Goal: Information Seeking & Learning: Learn about a topic

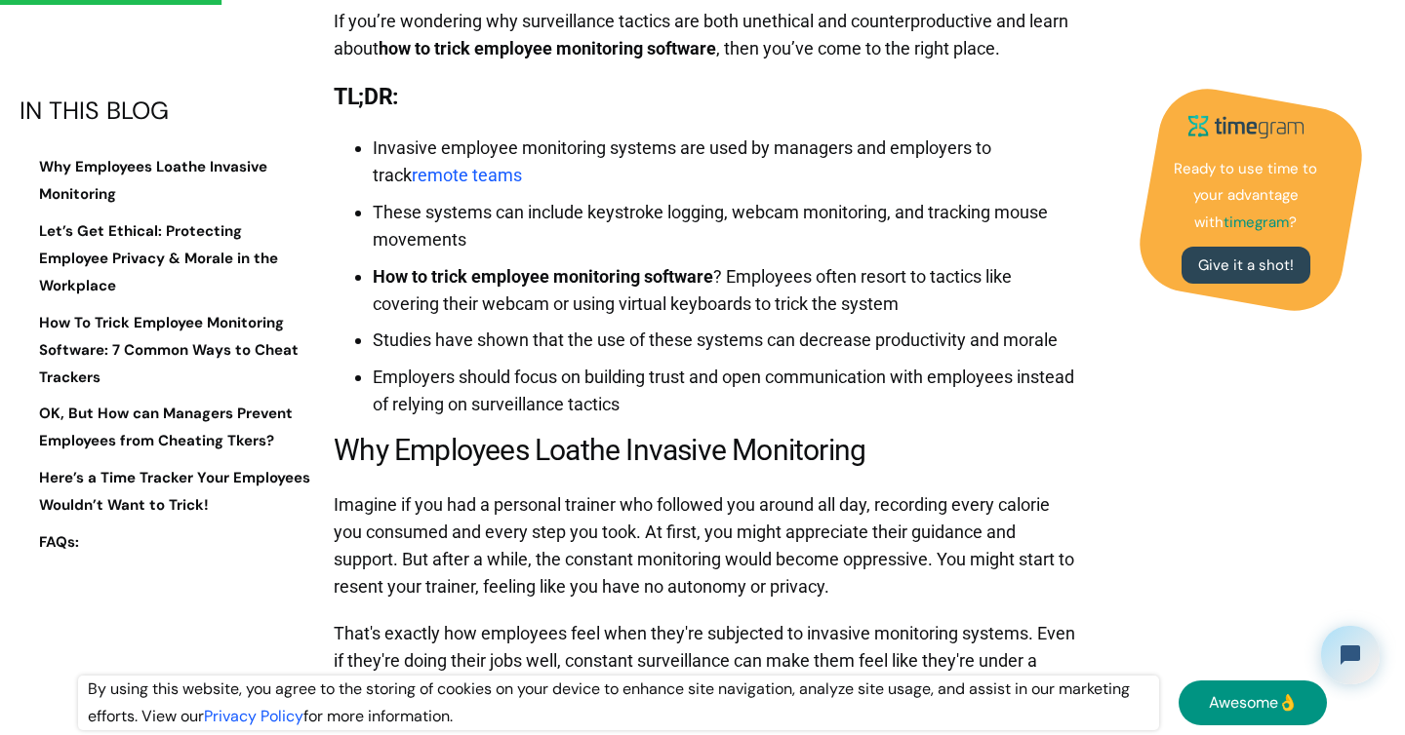
scroll to position [1461, 0]
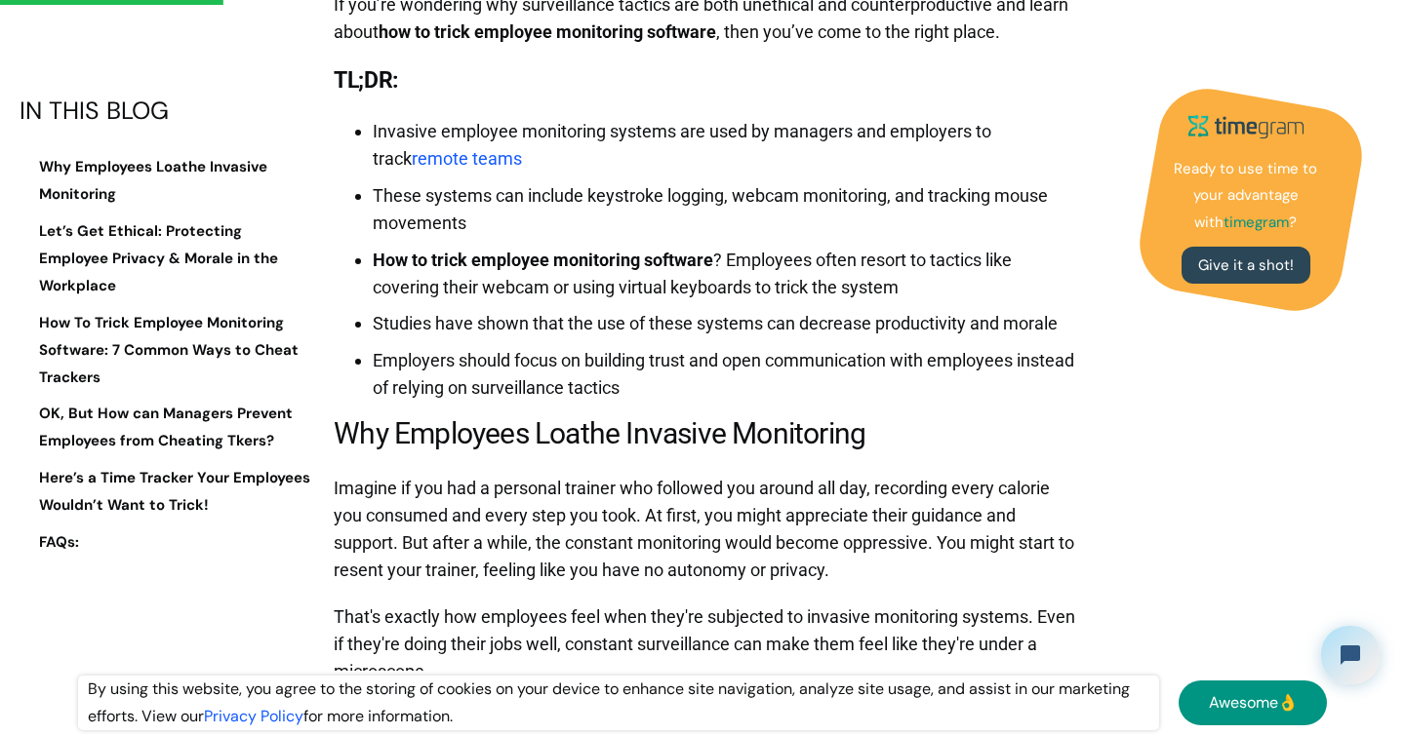
drag, startPoint x: 352, startPoint y: 181, endPoint x: 1036, endPoint y: 484, distance: 747.6
click at [1036, 456] on h2 "Why Employees Loathe Invasive Monitoring" at bounding box center [707, 434] width 747 height 44
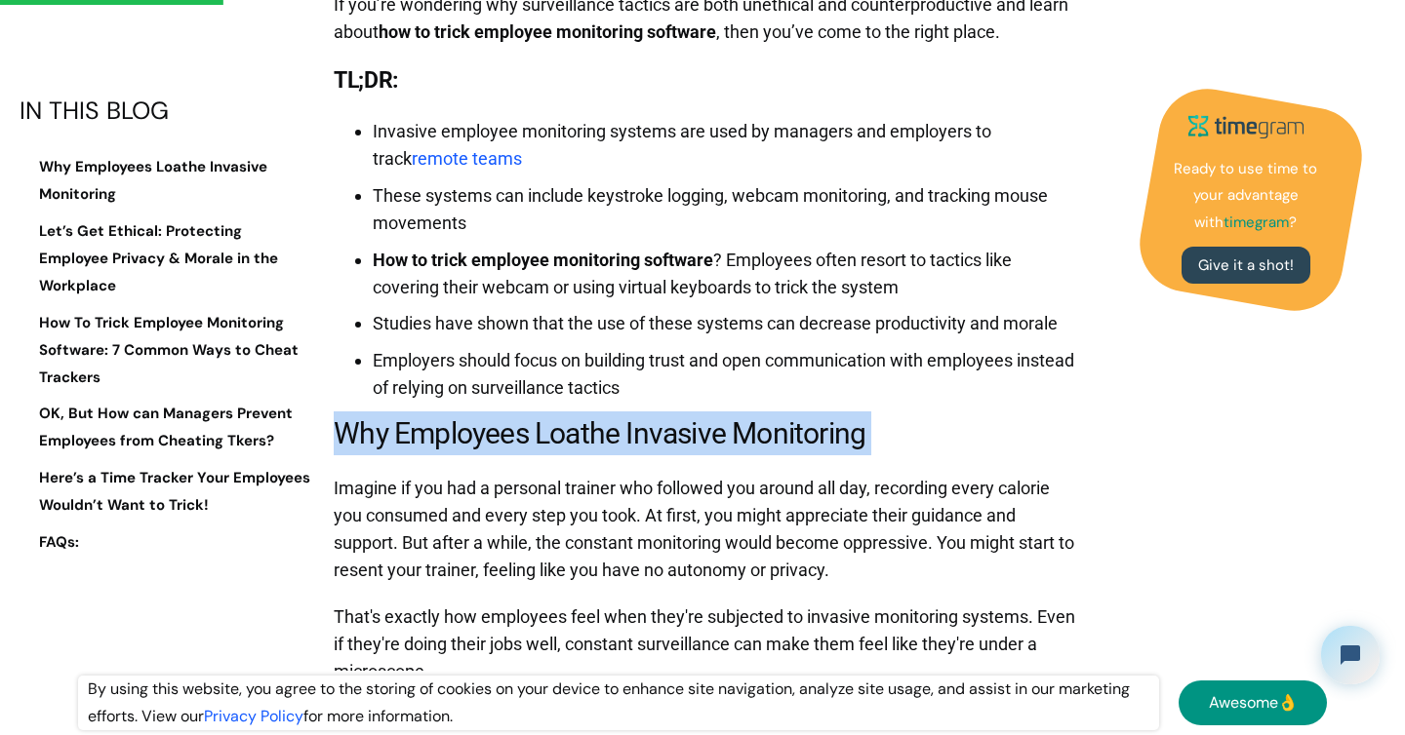
drag, startPoint x: 1036, startPoint y: 484, endPoint x: 725, endPoint y: 453, distance: 312.7
click at [725, 402] on li "Employers should focus on building trust and open communication with employees …" at bounding box center [727, 374] width 708 height 55
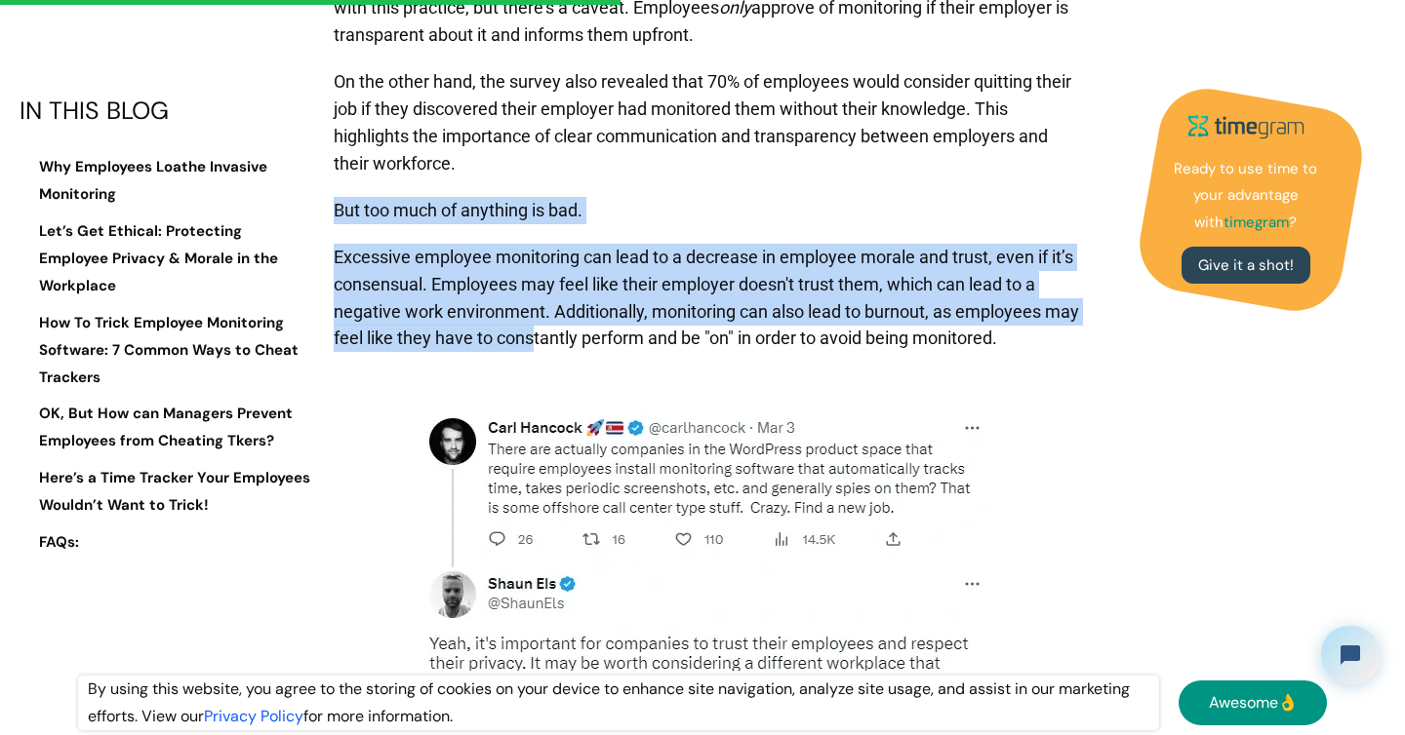
scroll to position [4390, 0]
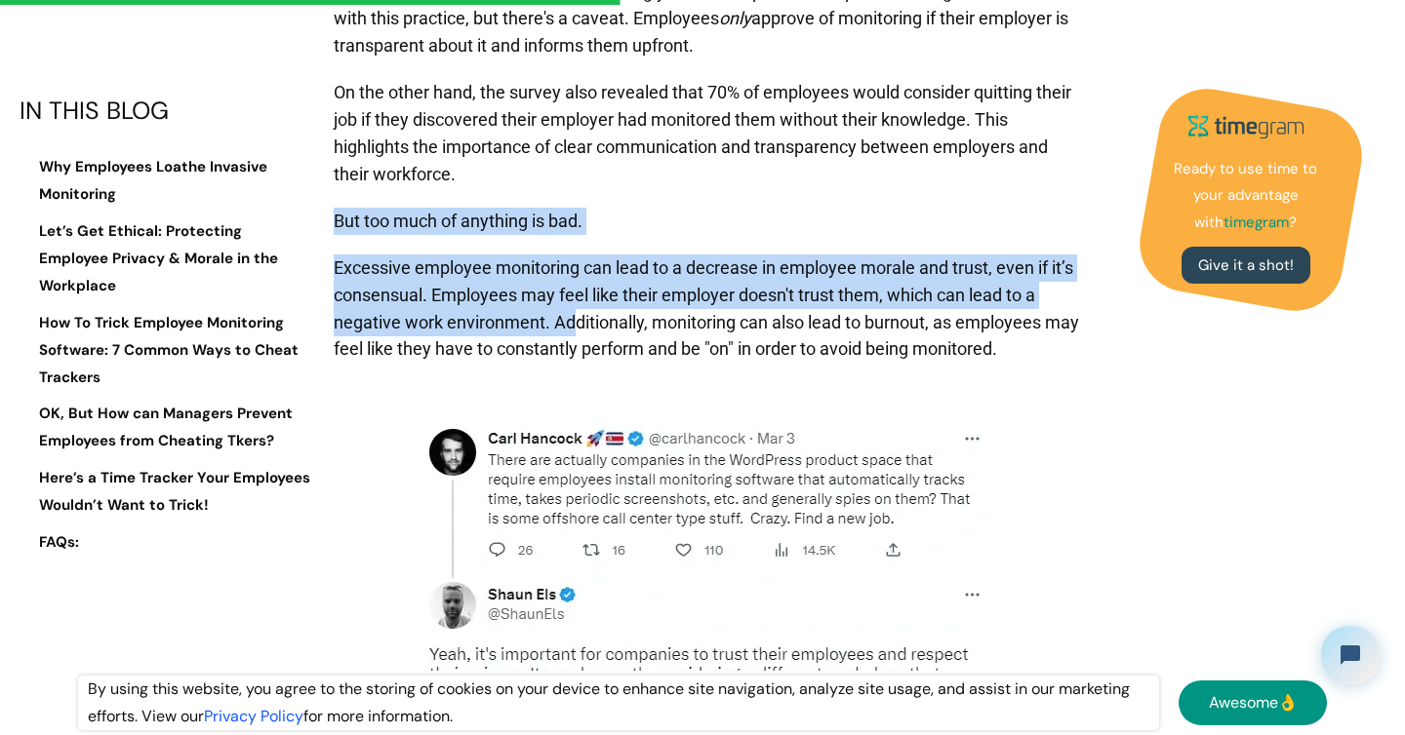
drag, startPoint x: 725, startPoint y: 453, endPoint x: 572, endPoint y: 392, distance: 164.6
click at [572, 374] on p "Excessive employee monitoring can lead to a decrease in employee morale and tru…" at bounding box center [707, 309] width 747 height 129
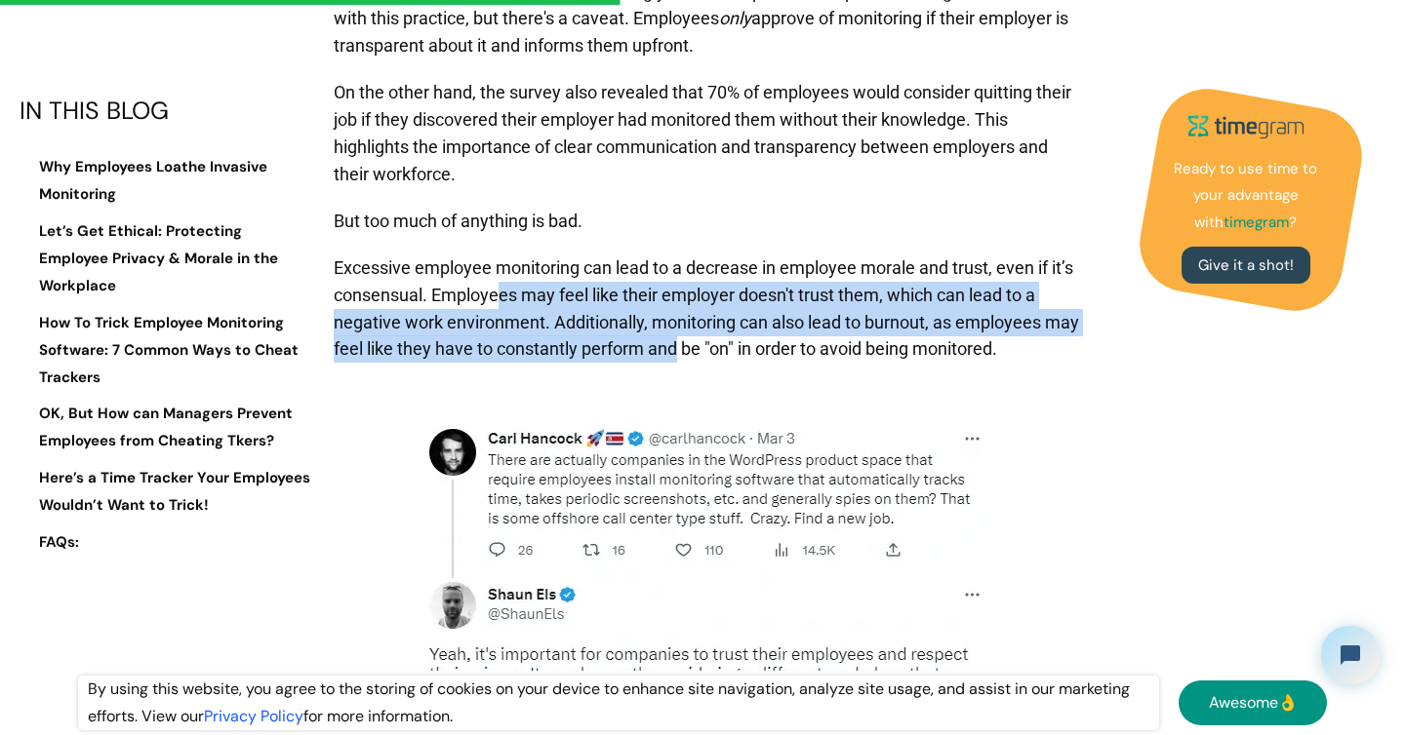
drag, startPoint x: 500, startPoint y: 350, endPoint x: 715, endPoint y: 422, distance: 226.4
click at [715, 374] on p "Excessive employee monitoring can lead to a decrease in employee morale and tru…" at bounding box center [707, 309] width 747 height 129
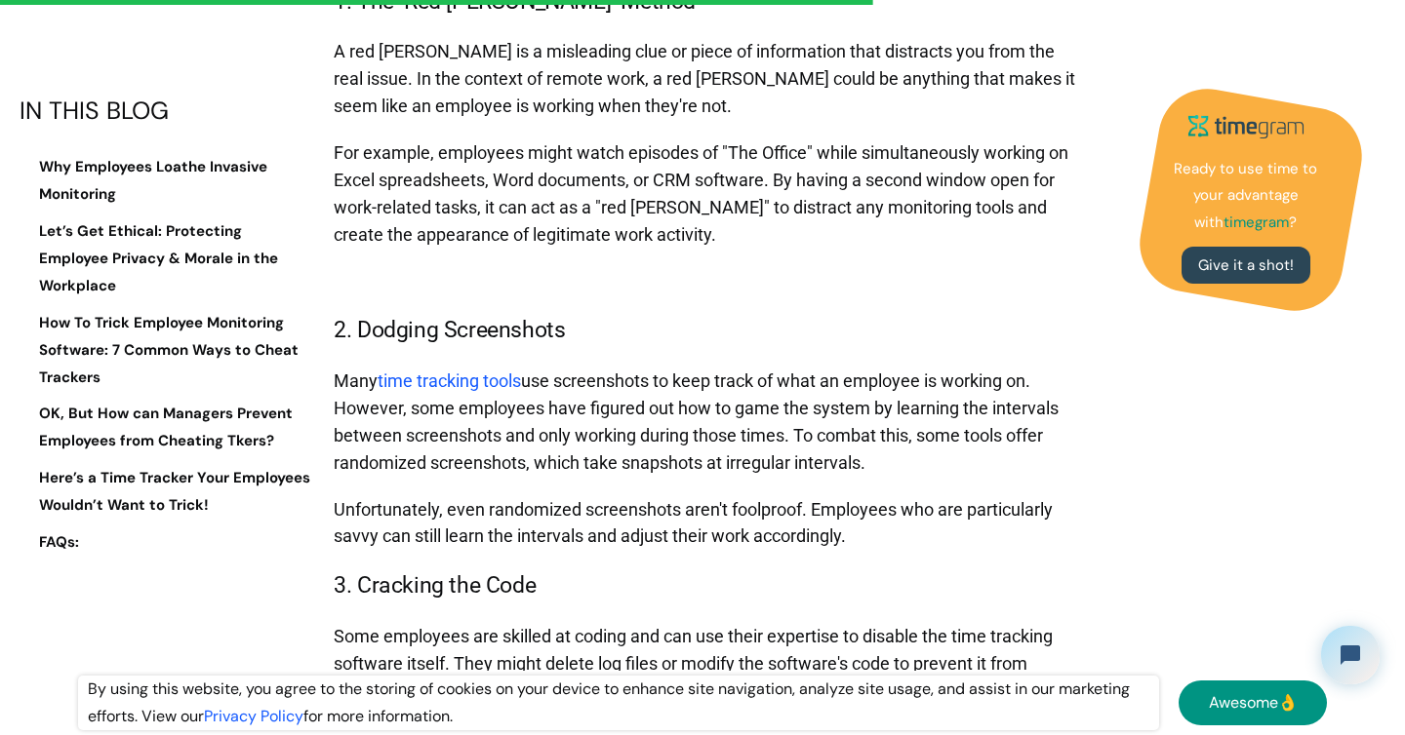
scroll to position [6198, 0]
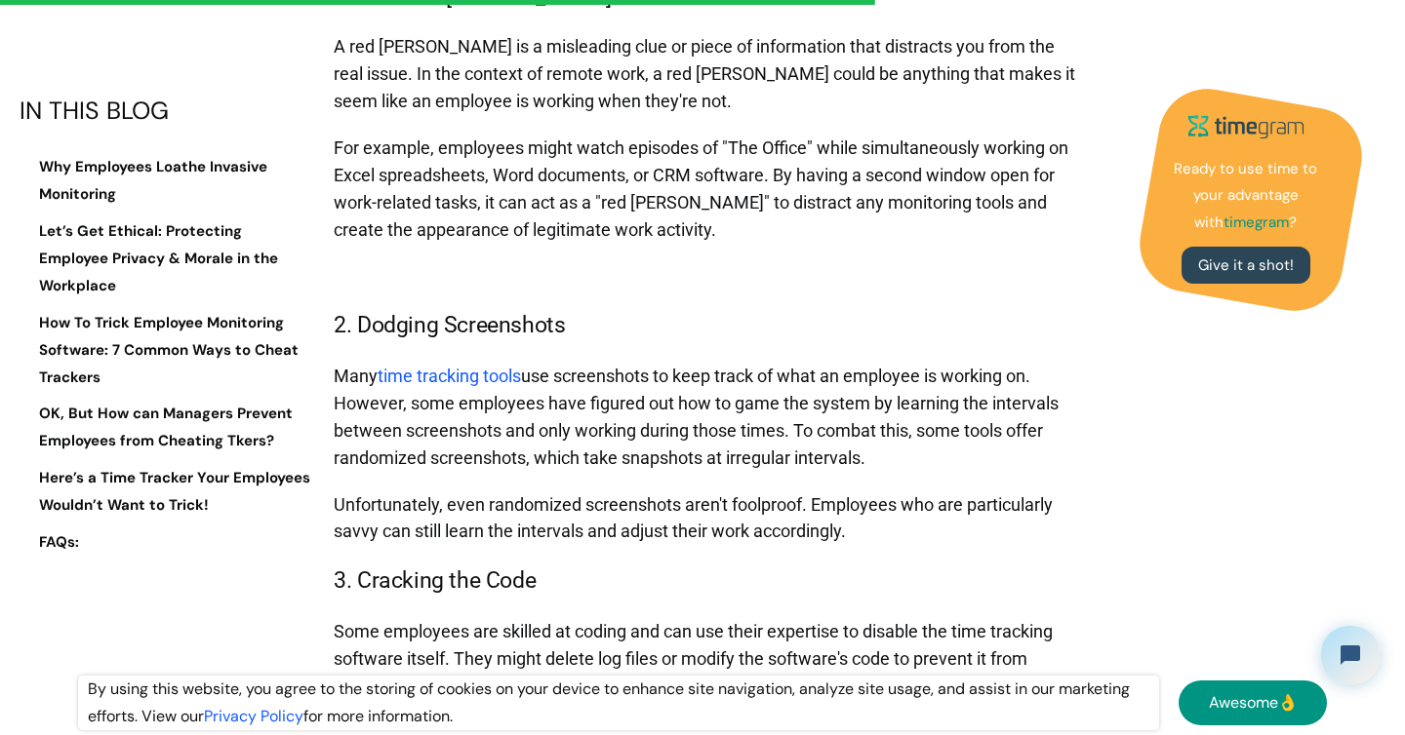
drag, startPoint x: 693, startPoint y: 420, endPoint x: 940, endPoint y: 526, distance: 269.2
click at [940, 482] on p "Many time tracking tools use screenshots to keep track of what an employee is w…" at bounding box center [707, 417] width 747 height 129
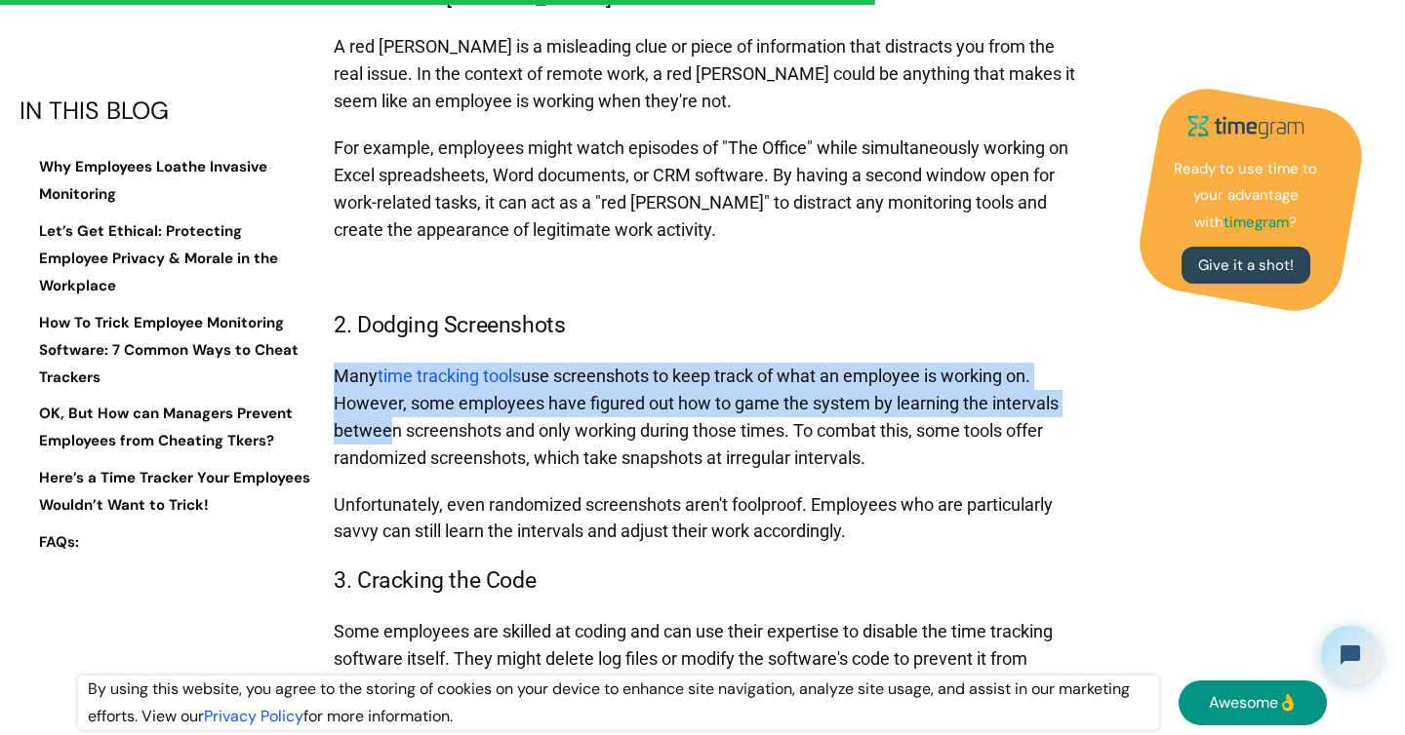
drag, startPoint x: 377, startPoint y: 501, endPoint x: 324, endPoint y: 427, distance: 91.5
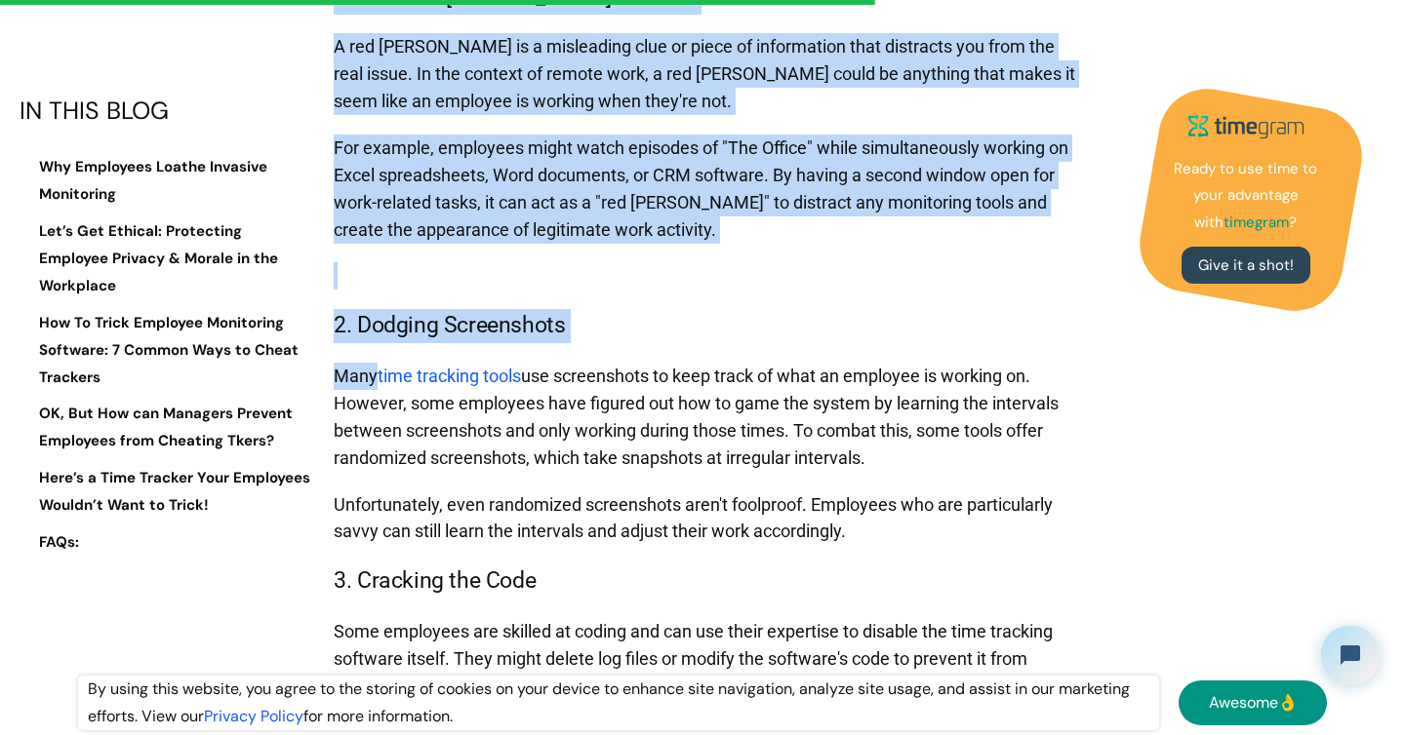
drag, startPoint x: 324, startPoint y: 427, endPoint x: 337, endPoint y: 64, distance: 363.1
drag, startPoint x: 337, startPoint y: 64, endPoint x: 742, endPoint y: 284, distance: 460.5
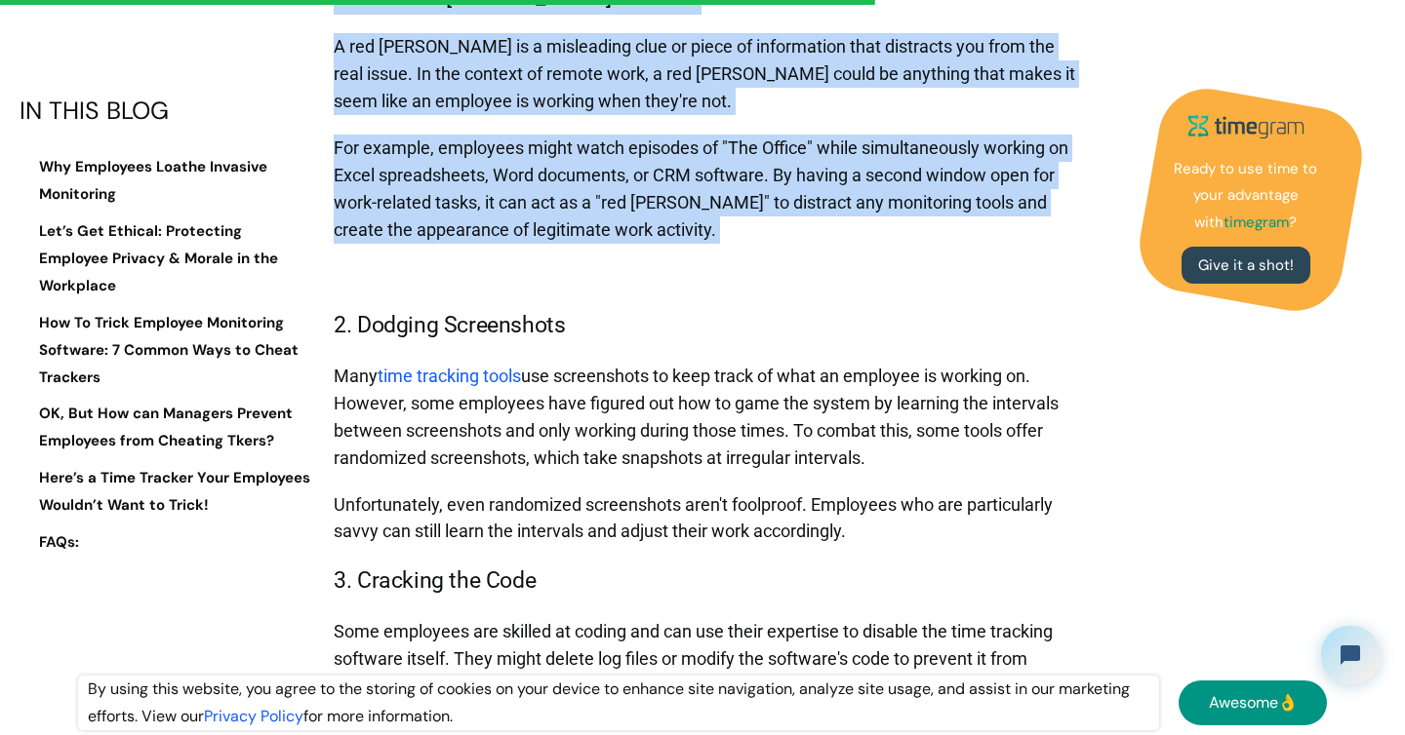
click at [742, 254] on p "For example, employees might watch episodes of "The Office" while simultaneousl…" at bounding box center [707, 189] width 747 height 129
drag, startPoint x: 742, startPoint y: 284, endPoint x: 341, endPoint y: 70, distance: 454.3
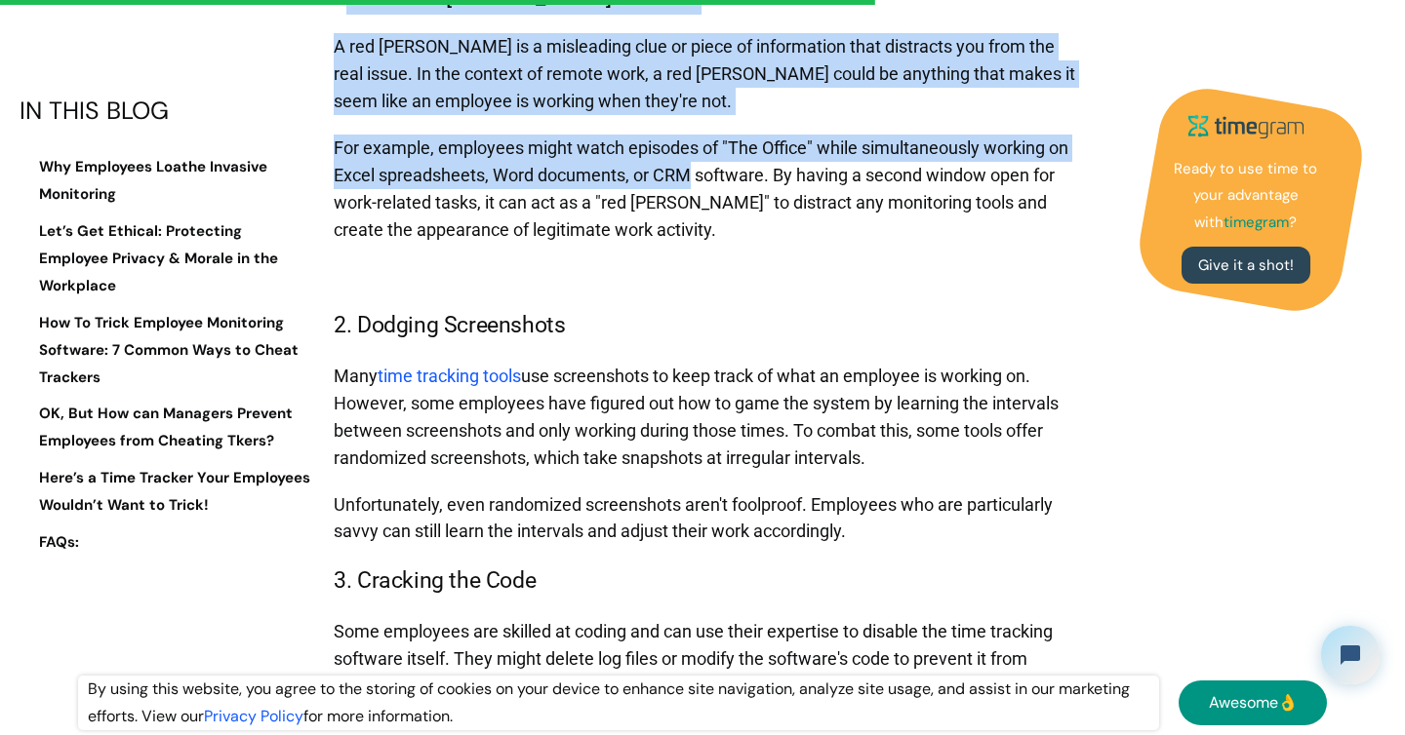
drag, startPoint x: 341, startPoint y: 70, endPoint x: 656, endPoint y: 239, distance: 357.4
click at [656, 239] on p "For example, employees might watch episodes of "The Office" while simultaneousl…" at bounding box center [707, 189] width 747 height 129
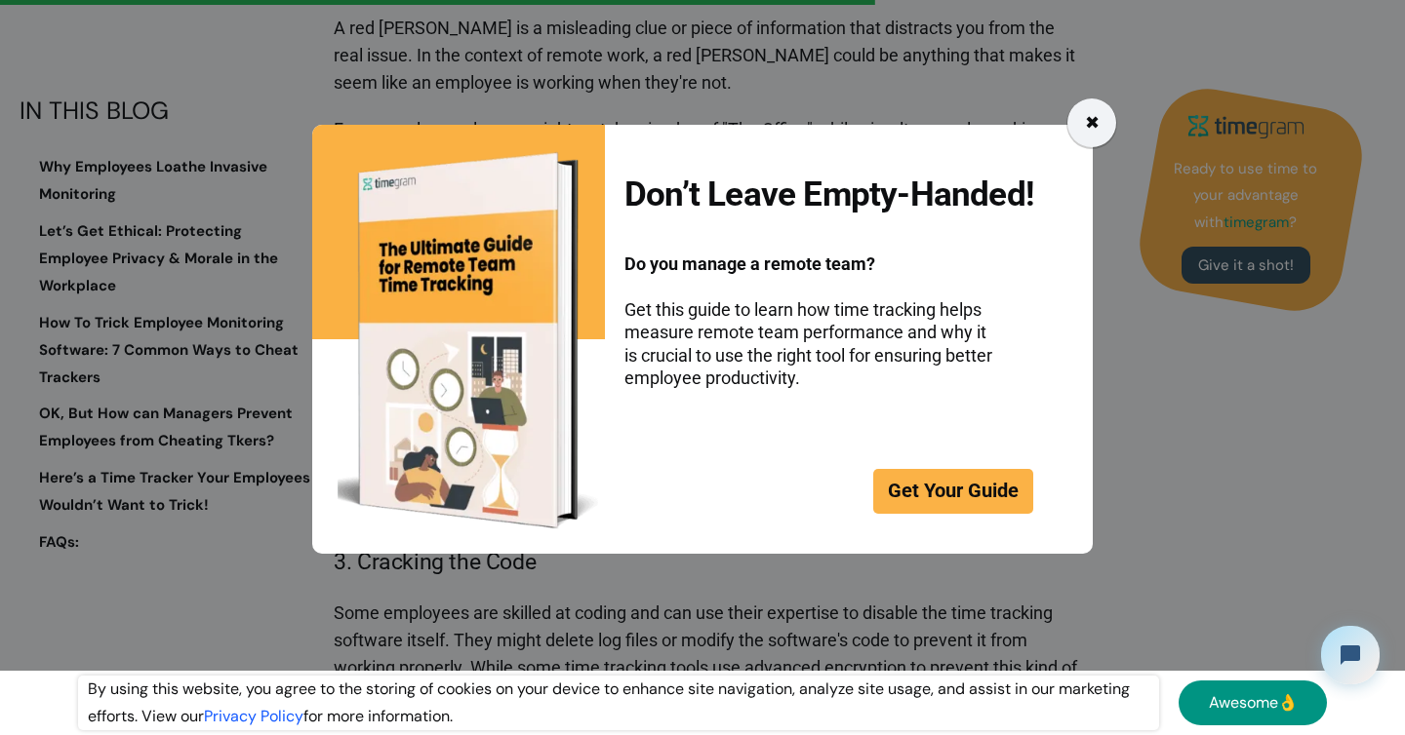
scroll to position [6390, 0]
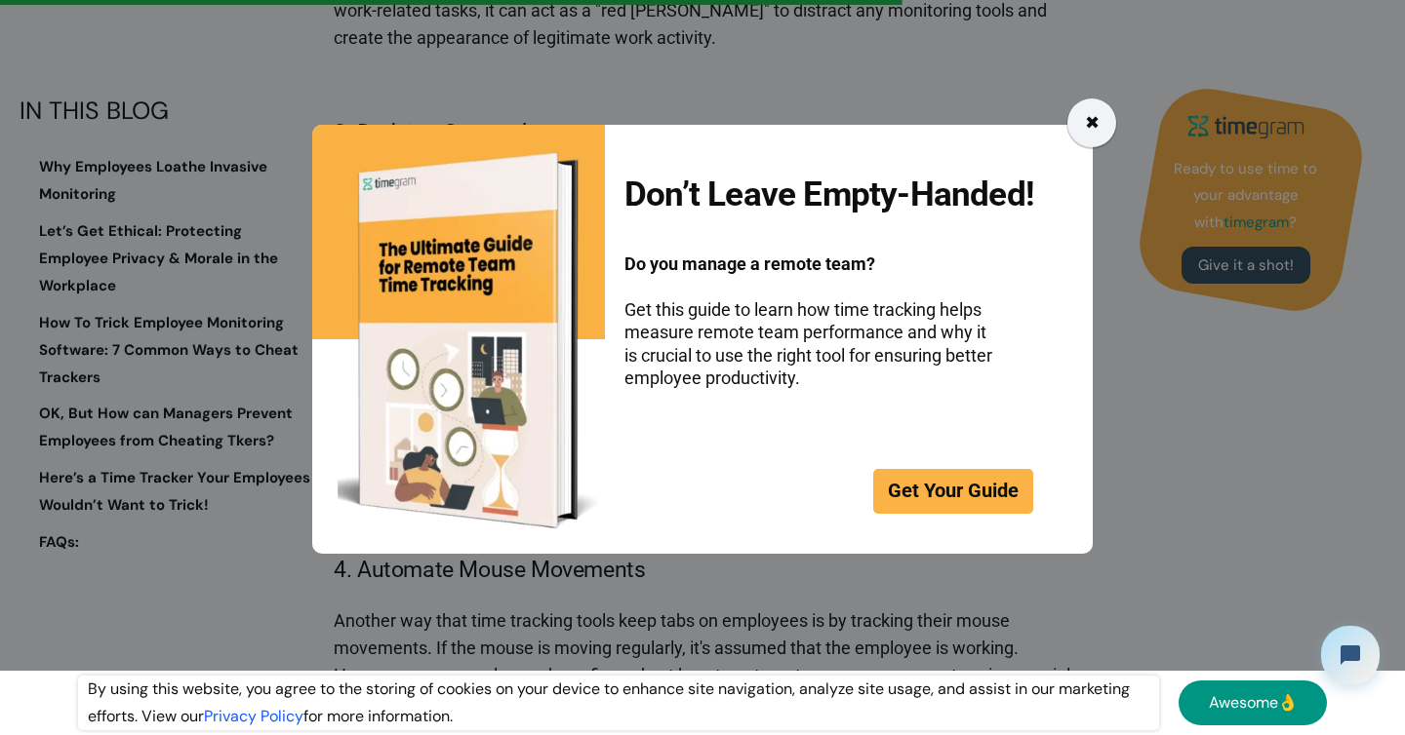
click at [1090, 109] on div "✖" at bounding box center [1092, 122] width 15 height 27
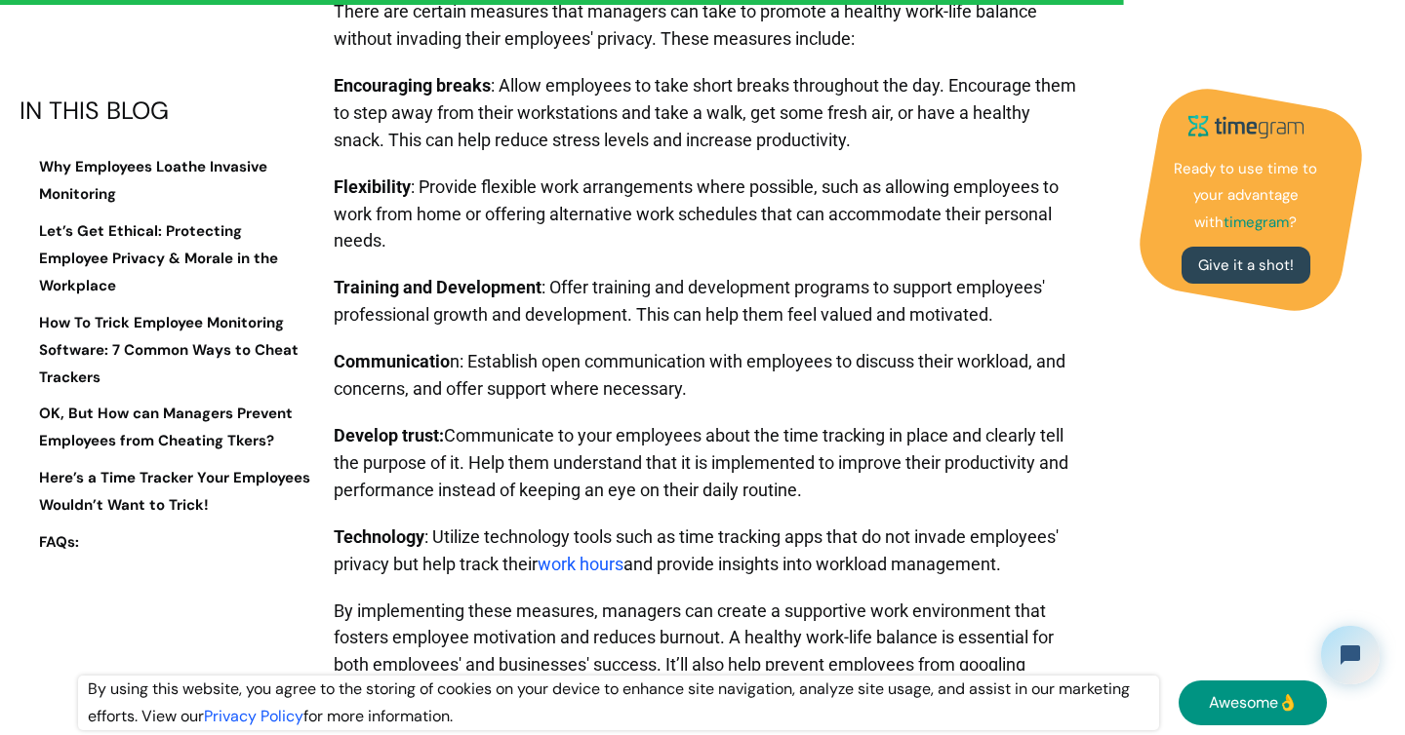
scroll to position [8066, 0]
